Goal: Connect with others: Connect with other users

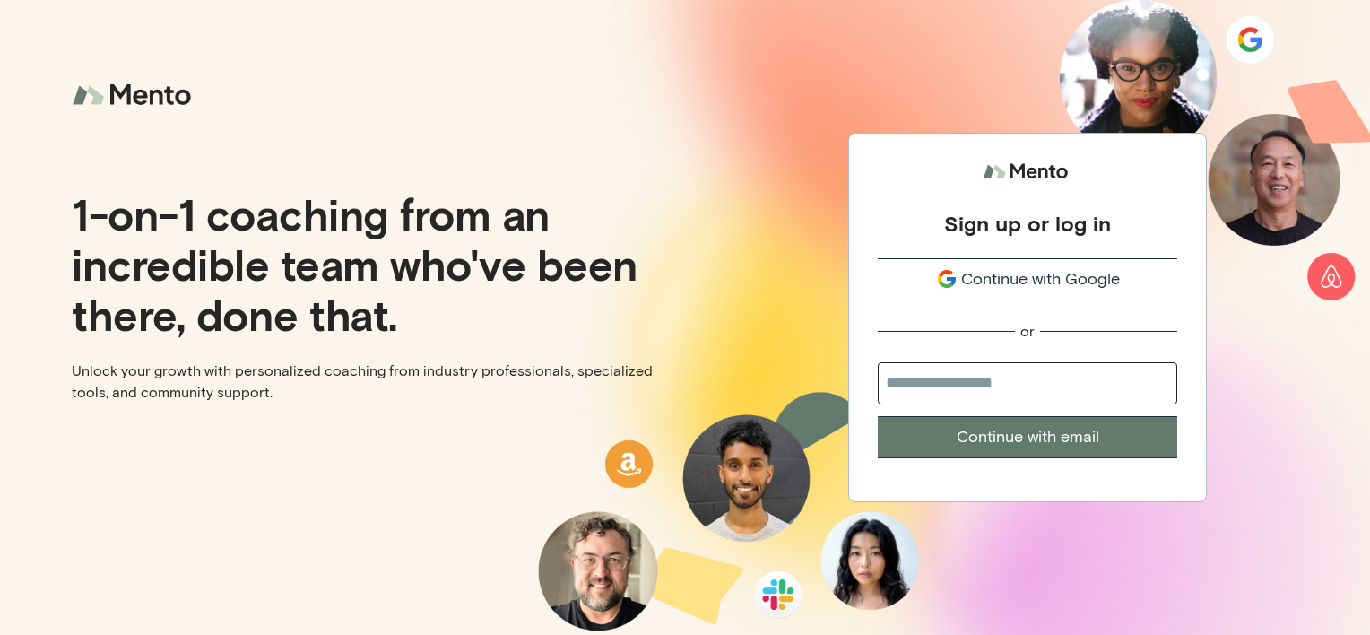
click at [1041, 289] on span "Continue with Google" at bounding box center [1040, 279] width 159 height 24
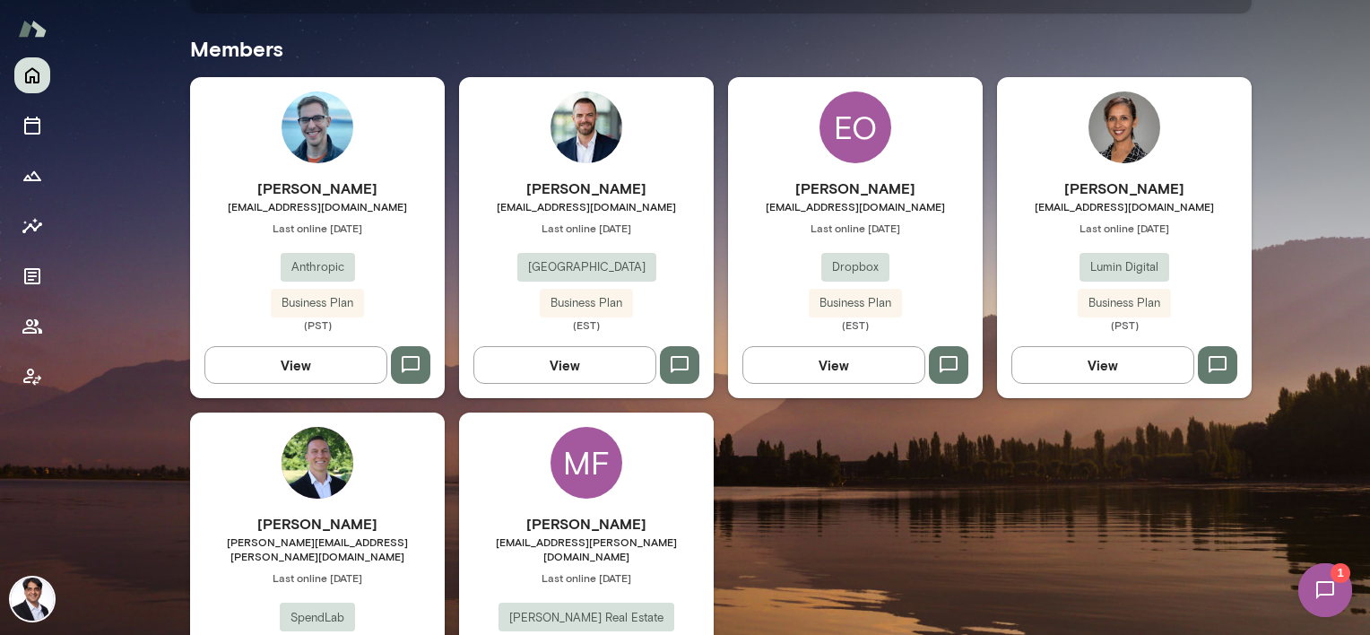
scroll to position [628, 0]
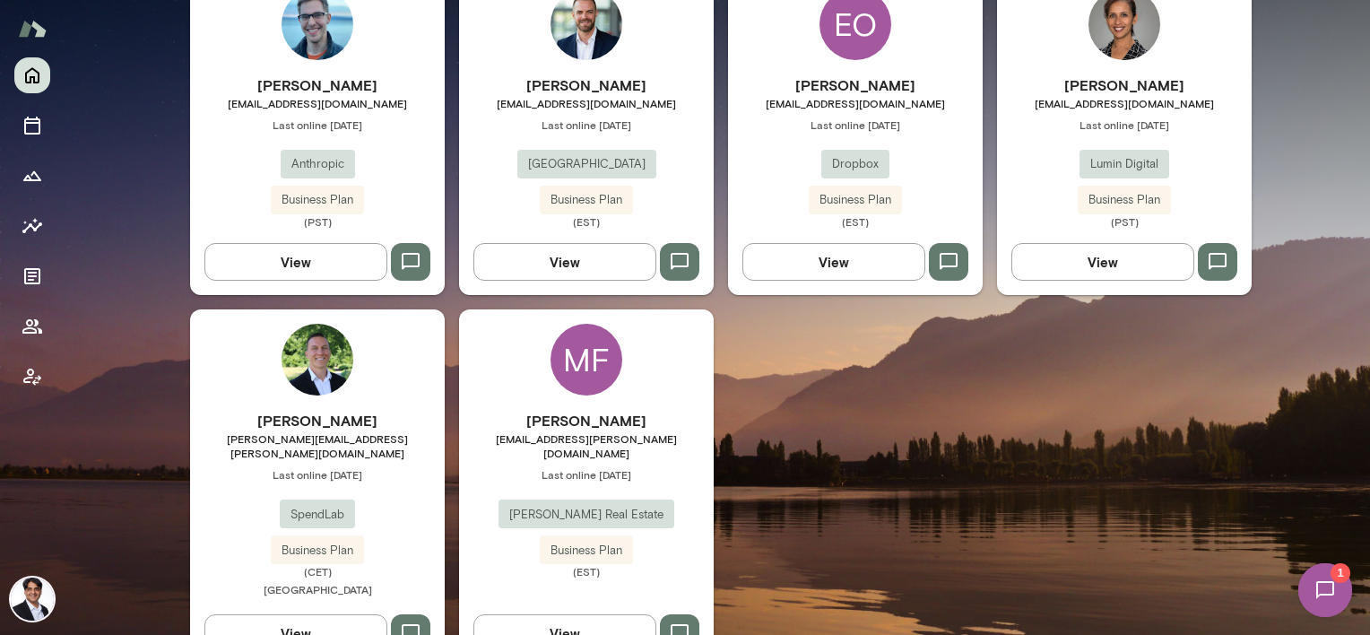
click at [339, 467] on span "Last online October 3" at bounding box center [317, 474] width 255 height 14
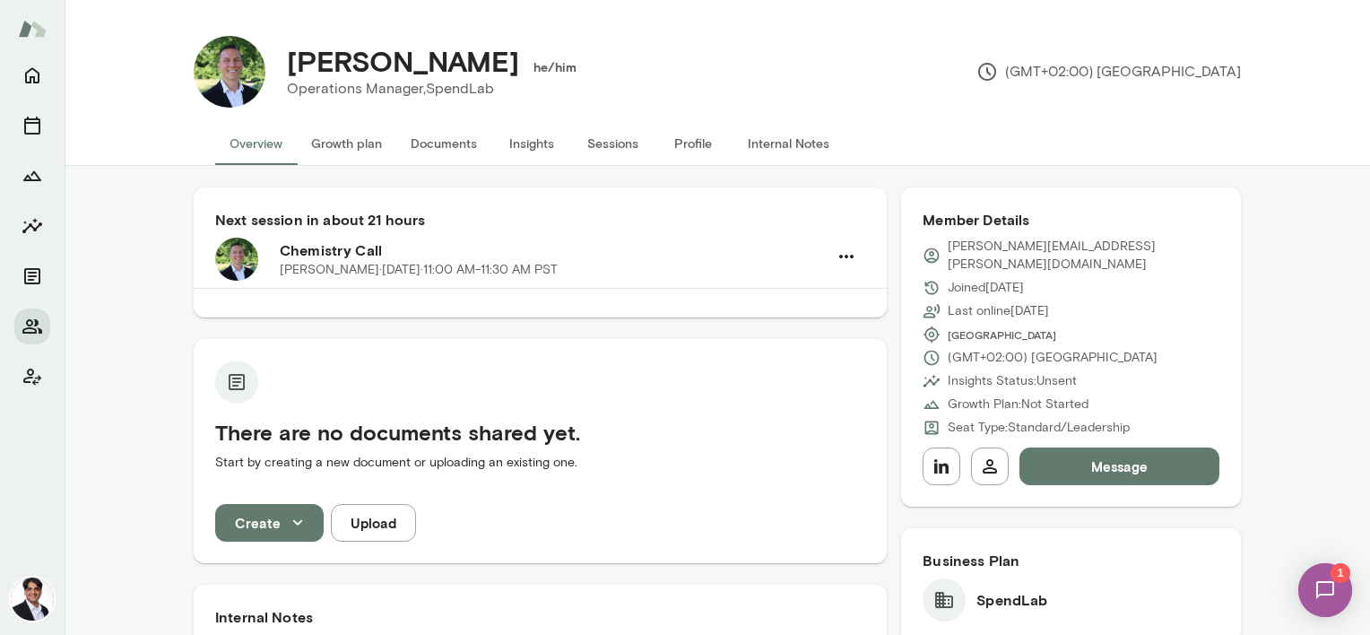
click at [436, 89] on p "Operations Manager, SpendLab" at bounding box center [425, 89] width 276 height 22
click at [437, 88] on p "Operations Manager, SpendLab" at bounding box center [425, 89] width 276 height 22
